Goal: Ask a question

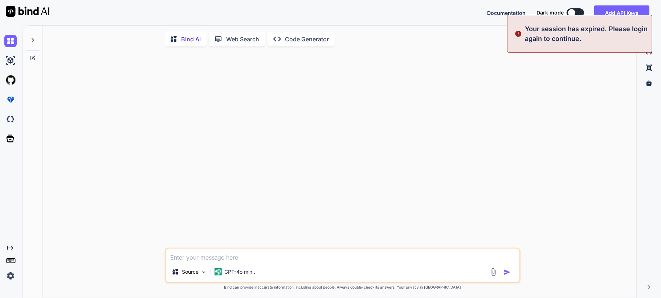
type textarea "x"
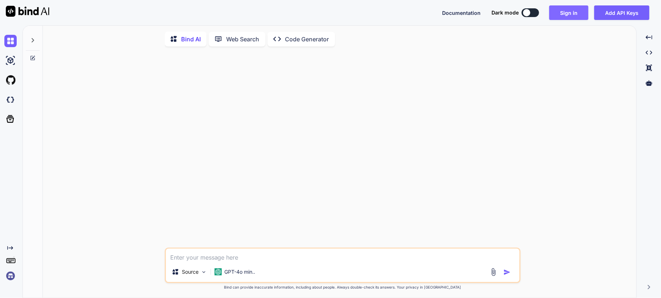
click at [569, 6] on button "Sign in" at bounding box center [568, 12] width 39 height 15
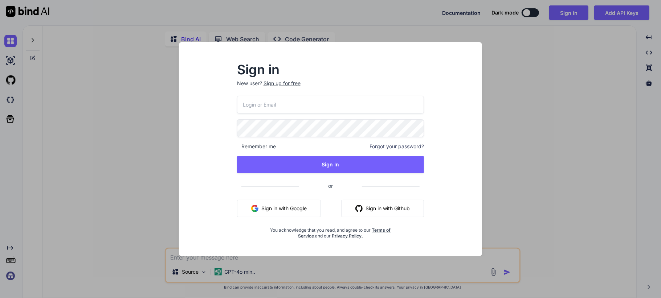
click at [278, 211] on button "Sign in with Google" at bounding box center [279, 208] width 84 height 17
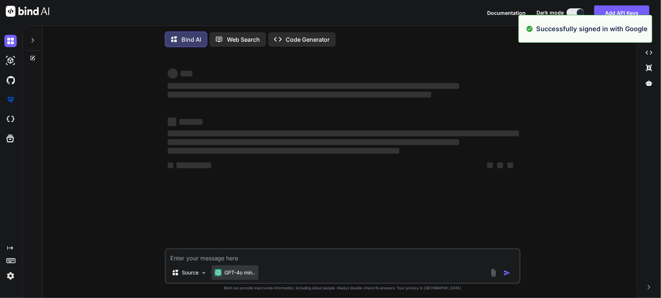
click at [240, 273] on p "GPT-4o min.." at bounding box center [240, 272] width 31 height 7
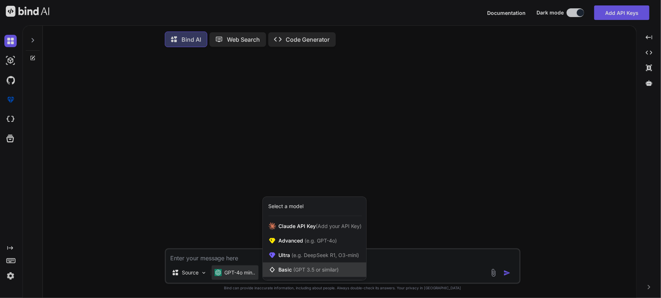
click at [296, 277] on div "Basic (GPT 3.5 or similar)" at bounding box center [314, 270] width 103 height 15
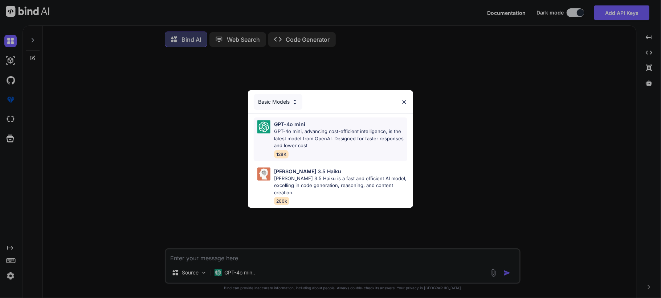
click at [310, 129] on p "GPT-4o mini, advancing cost-efficient intelligence, is the latest model from Op…" at bounding box center [340, 138] width 133 height 21
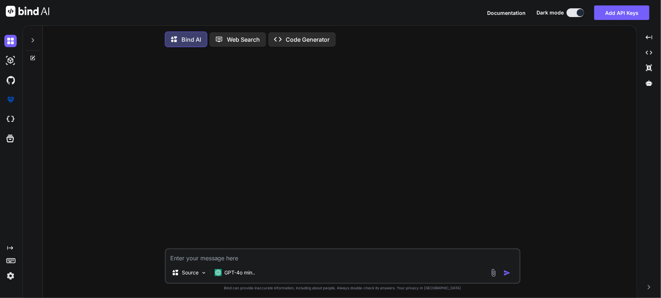
click at [216, 256] on textarea at bounding box center [343, 256] width 354 height 13
paste textarea "i want remove the redux store all value when user logout from my application"
type textarea "i want remove the redux store all value when user logout from my application us…"
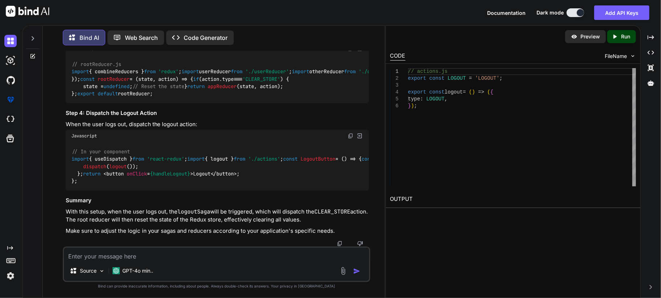
scroll to position [339, 0]
click at [208, 90] on span "appReducer" at bounding box center [222, 86] width 29 height 7
click at [205, 37] on p "Code Generator" at bounding box center [206, 37] width 44 height 9
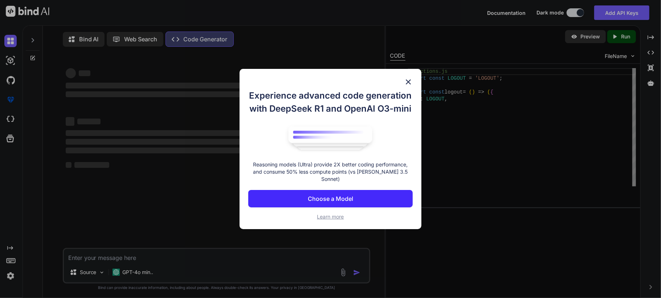
click at [407, 86] on img at bounding box center [408, 82] width 9 height 9
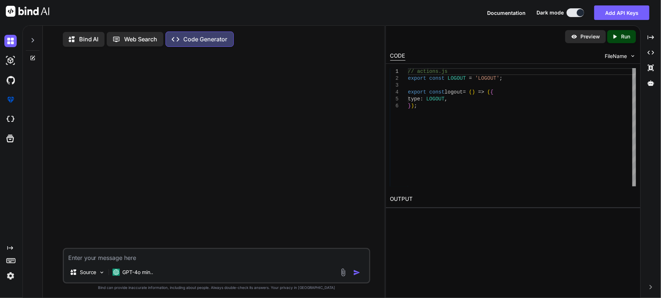
click at [129, 41] on p "Web Search" at bounding box center [141, 39] width 33 height 9
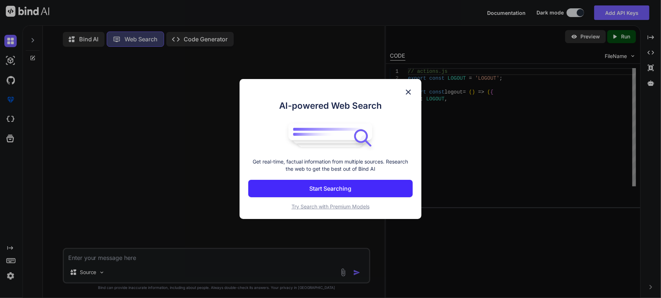
scroll to position [3, 0]
click at [81, 41] on div "AI-powered Web Search Get real-time, factual information from multiple sources.…" at bounding box center [330, 149] width 661 height 298
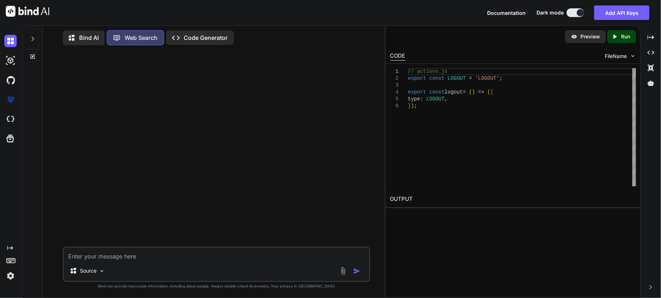
click at [86, 38] on p "Bind AI" at bounding box center [89, 37] width 20 height 9
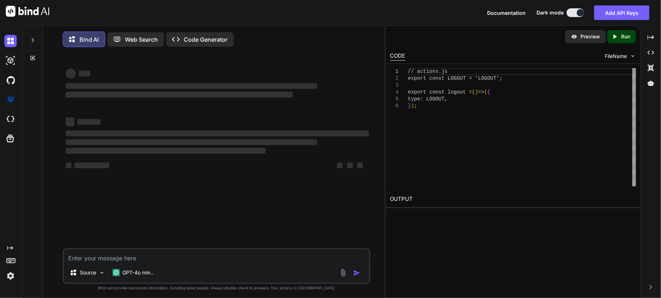
click at [86, 37] on p "Bind AI" at bounding box center [90, 39] width 20 height 9
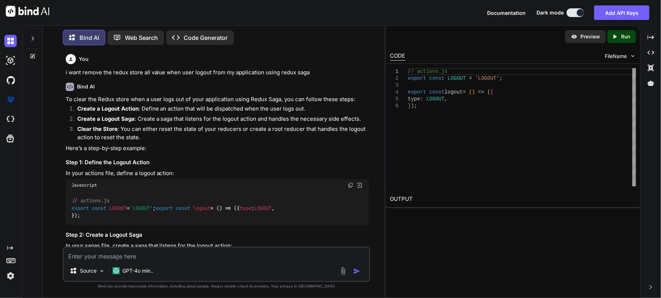
scroll to position [242, 0]
